Goal: Obtain resource: Obtain resource

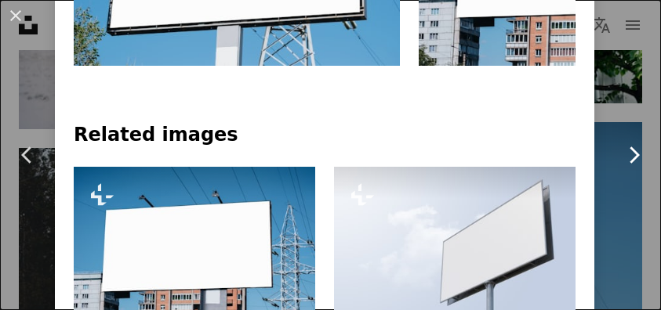
scroll to position [880, 0]
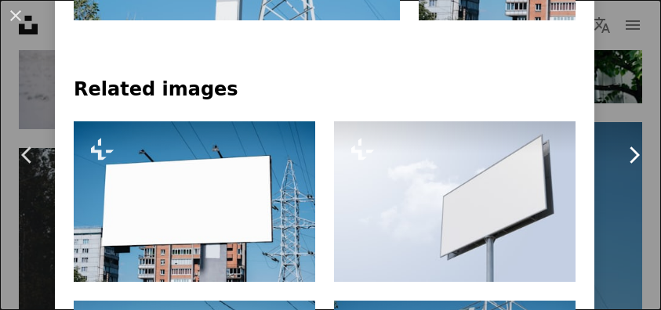
click at [642, 97] on link "Chevron right" at bounding box center [633, 155] width 55 height 151
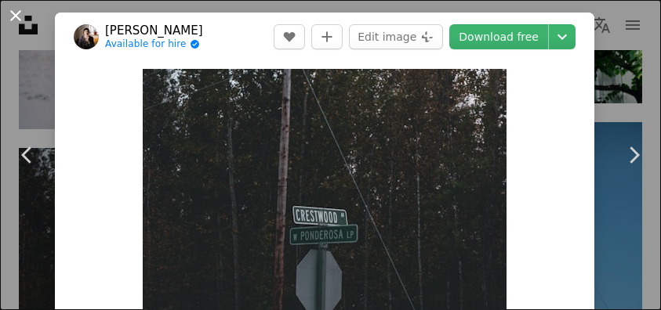
click at [21, 17] on button "An X shape" at bounding box center [15, 15] width 19 height 19
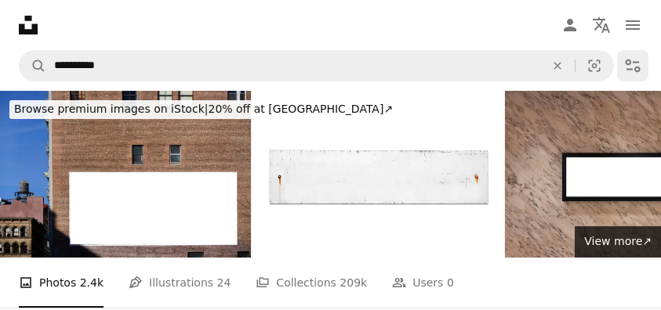
click at [627, 70] on icon "Filters" at bounding box center [633, 66] width 15 height 13
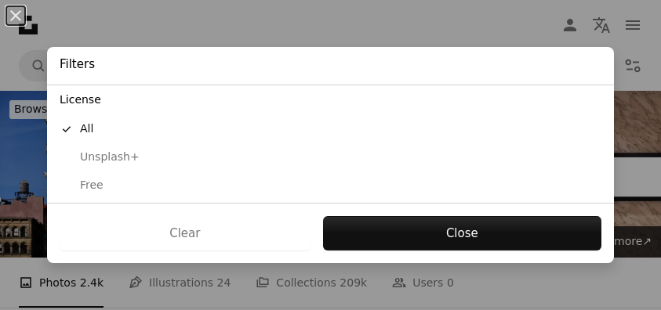
scroll to position [302, 0]
click at [101, 179] on div "Free" at bounding box center [331, 187] width 542 height 16
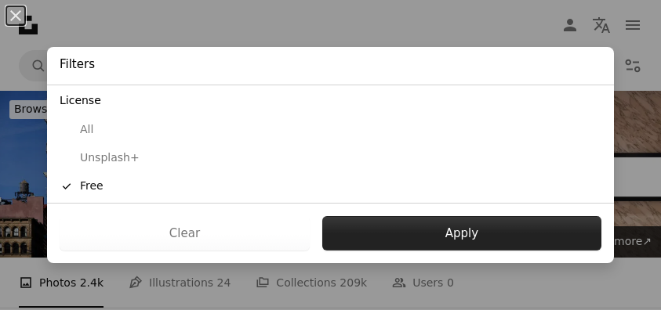
click at [383, 220] on button "Apply" at bounding box center [461, 233] width 279 height 34
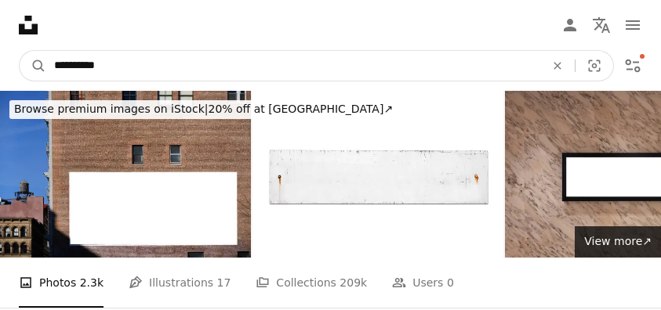
click at [492, 66] on input "**********" at bounding box center [293, 66] width 494 height 30
click at [33, 66] on button "A magnifying glass" at bounding box center [33, 66] width 27 height 30
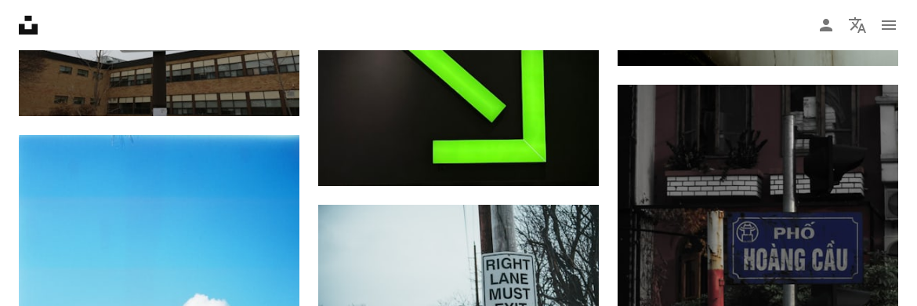
scroll to position [8583, 0]
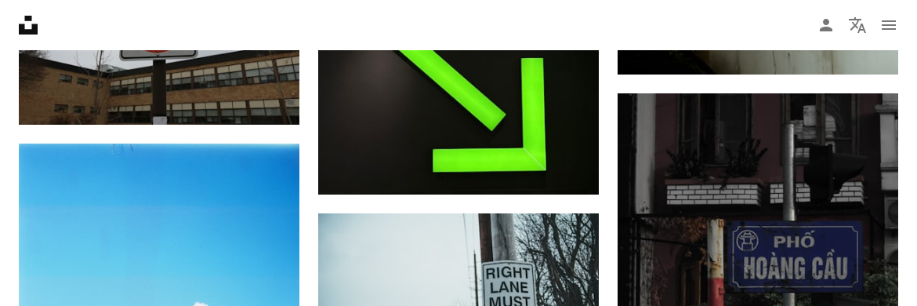
click at [31, 24] on icon "Unsplash logo Unsplash Home" at bounding box center [28, 24] width 31 height 31
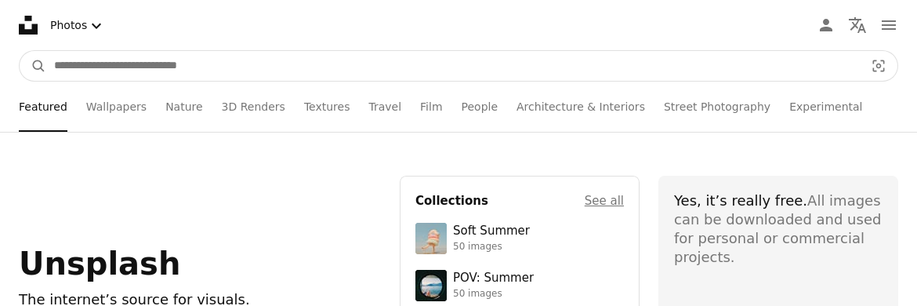
click at [379, 71] on input "Find visuals sitewide" at bounding box center [453, 66] width 814 height 30
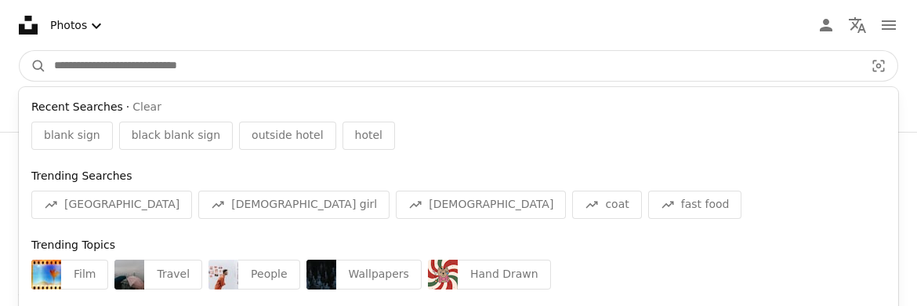
scroll to position [2, 0]
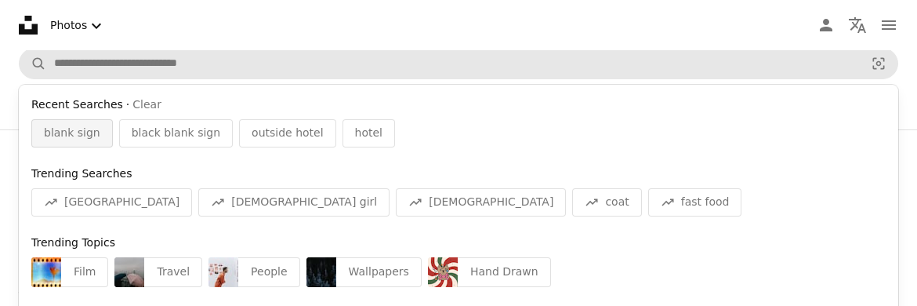
click at [90, 126] on span "blank sign" at bounding box center [72, 133] width 56 height 16
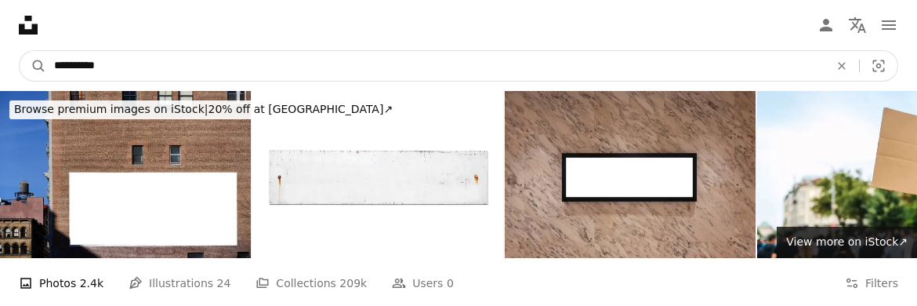
drag, startPoint x: 468, startPoint y: 79, endPoint x: 456, endPoint y: 77, distance: 12.8
click at [456, 78] on input "**********" at bounding box center [435, 66] width 779 height 30
drag, startPoint x: 73, startPoint y: 64, endPoint x: 98, endPoint y: 60, distance: 25.4
click at [73, 64] on input "**********" at bounding box center [435, 66] width 779 height 30
type input "**********"
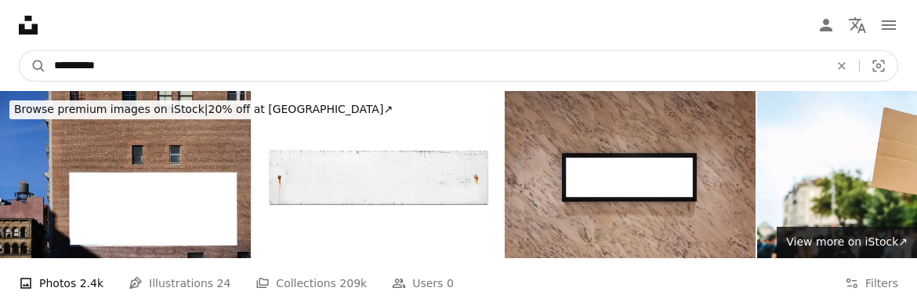
click at [33, 66] on button "A magnifying glass" at bounding box center [33, 66] width 27 height 30
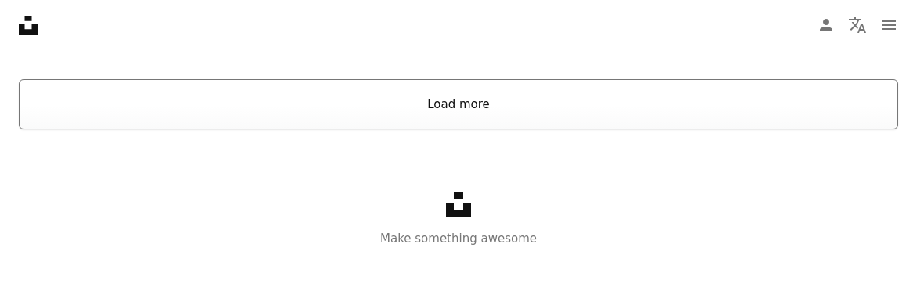
click at [381, 98] on button "Load more" at bounding box center [459, 104] width 880 height 50
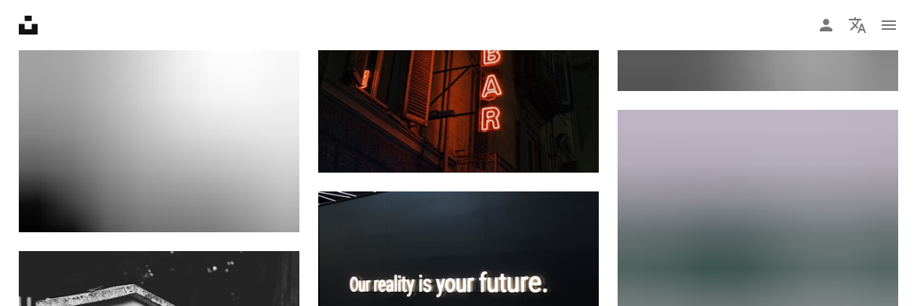
scroll to position [7039, 0]
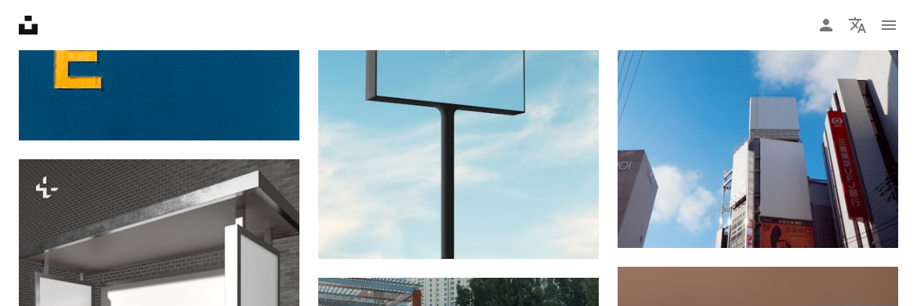
scroll to position [2150, 0]
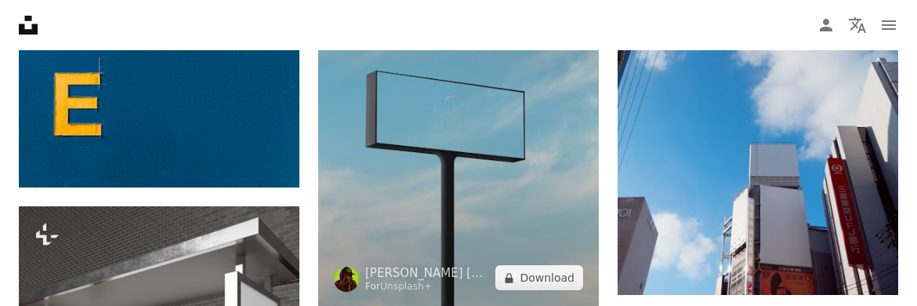
click at [438, 204] on img at bounding box center [458, 95] width 281 height 421
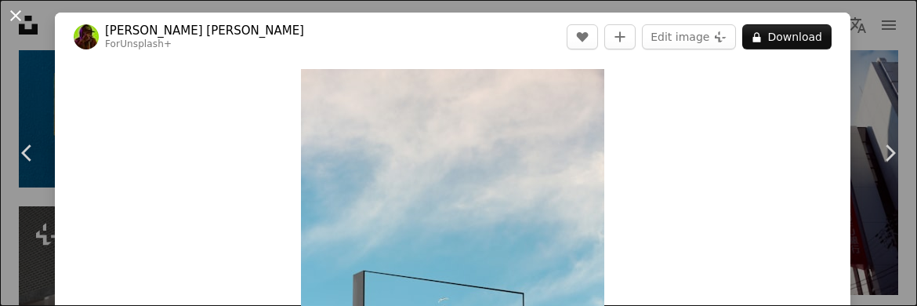
click at [14, 8] on button "An X shape" at bounding box center [15, 15] width 19 height 19
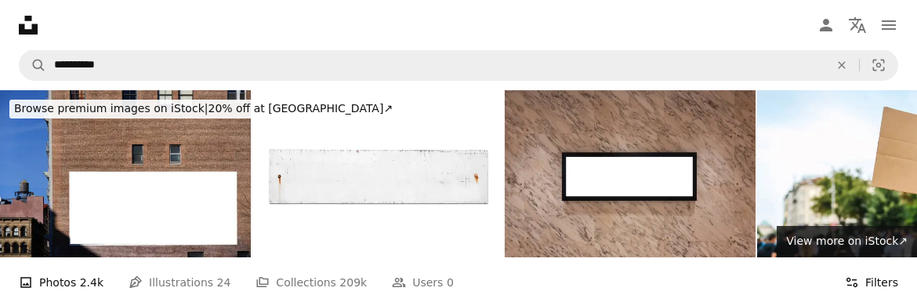
scroll to position [4, 0]
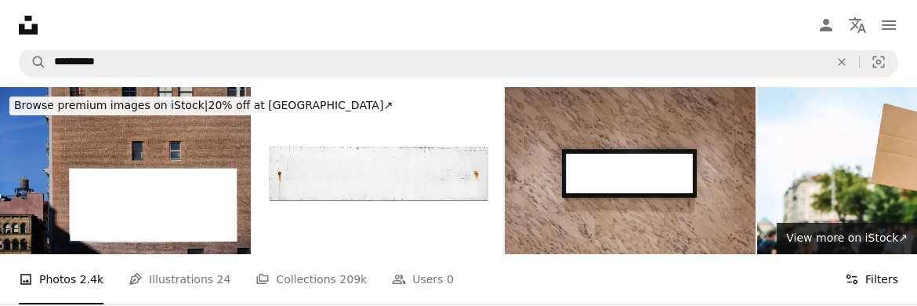
click at [660, 287] on button "Filters Filters" at bounding box center [871, 279] width 53 height 50
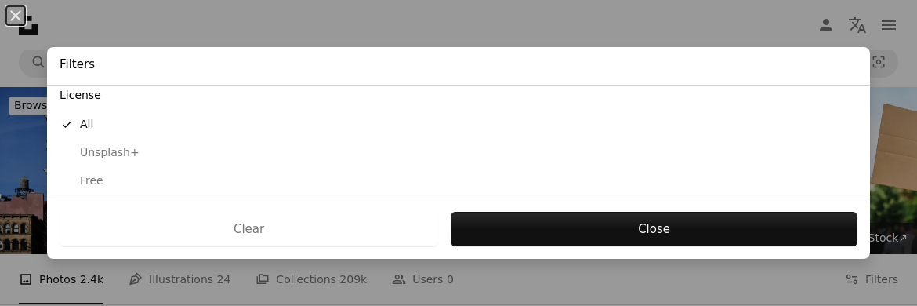
scroll to position [307, 0]
click at [108, 175] on div "Free" at bounding box center [459, 182] width 798 height 16
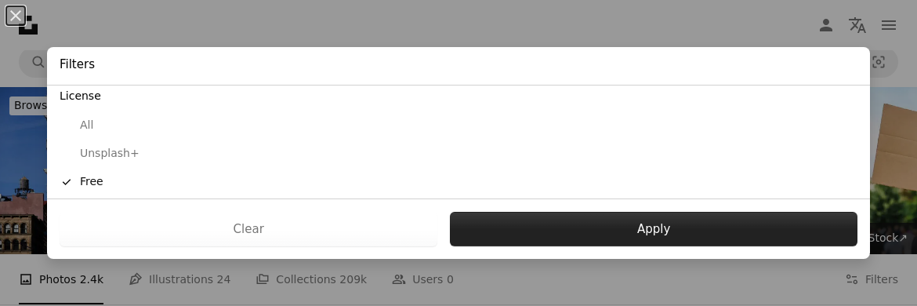
click at [608, 234] on button "Apply" at bounding box center [654, 229] width 408 height 34
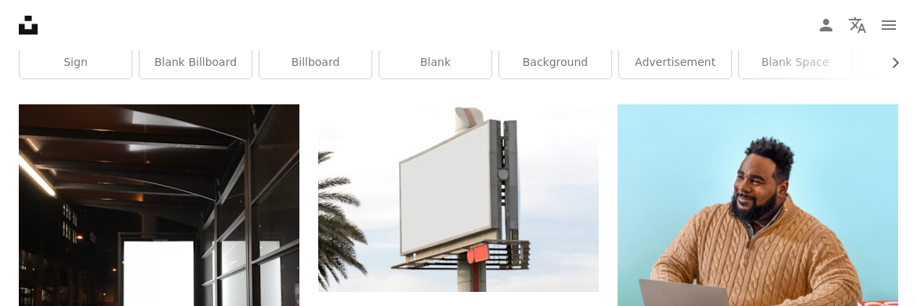
scroll to position [324, 0]
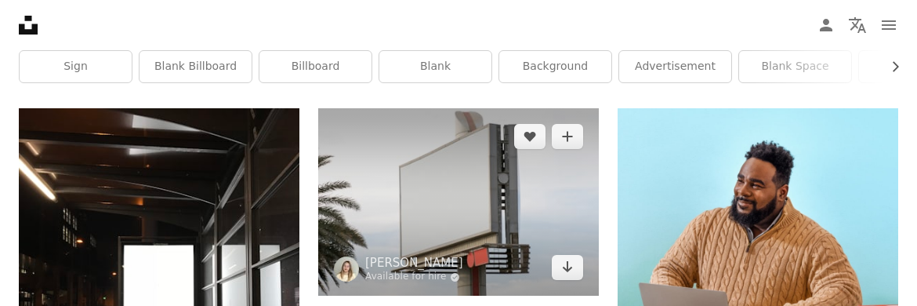
click at [441, 173] on img at bounding box center [458, 201] width 281 height 187
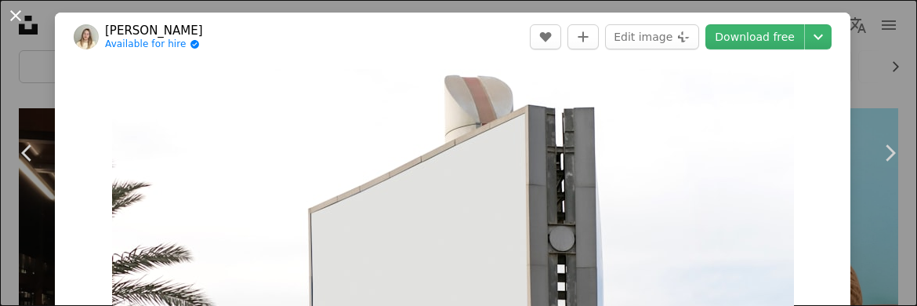
click at [14, 16] on button "An X shape" at bounding box center [15, 15] width 19 height 19
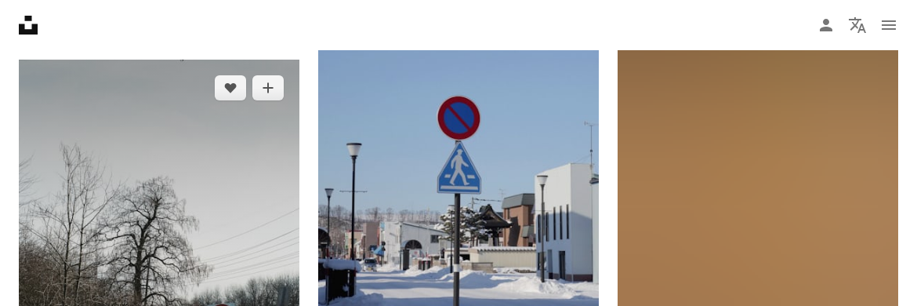
scroll to position [6077, 0]
